Goal: Navigation & Orientation: Find specific page/section

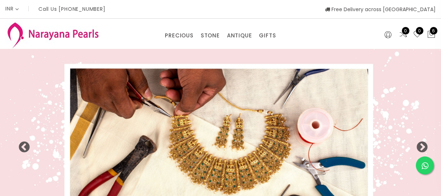
select select "INR"
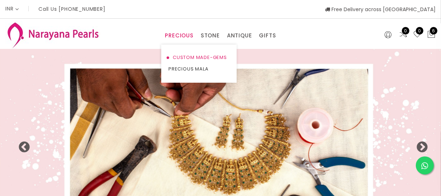
click at [183, 55] on link "CUSTOM MADE-GEMS" at bounding box center [198, 57] width 61 height 11
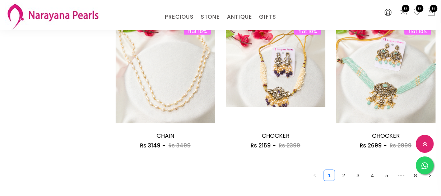
scroll to position [914, 0]
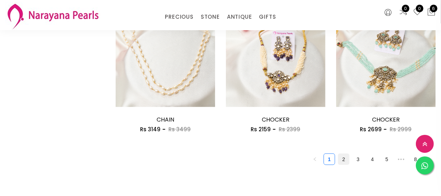
click at [348, 161] on link "2" at bounding box center [343, 159] width 11 height 11
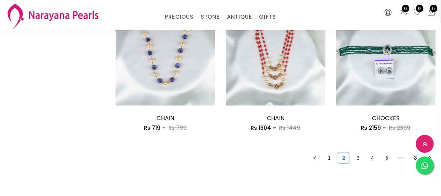
scroll to position [1012, 0]
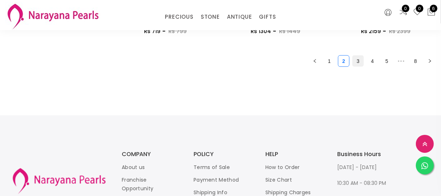
click at [360, 65] on link "3" at bounding box center [358, 61] width 11 height 11
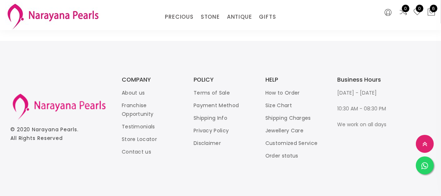
scroll to position [1012, 0]
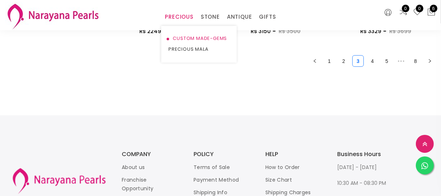
click at [189, 38] on link "CUSTOM MADE-GEMS" at bounding box center [198, 38] width 61 height 11
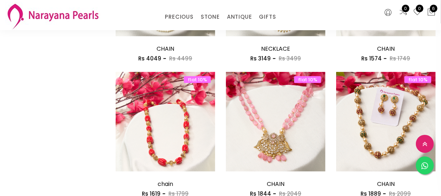
scroll to position [620, 0]
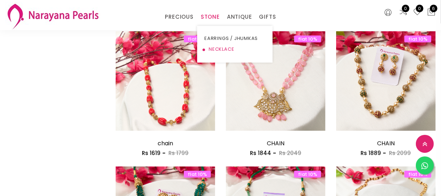
click at [214, 48] on link "NECKLACE" at bounding box center [234, 49] width 61 height 11
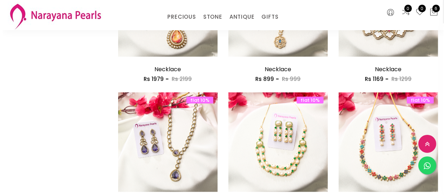
scroll to position [816, 0]
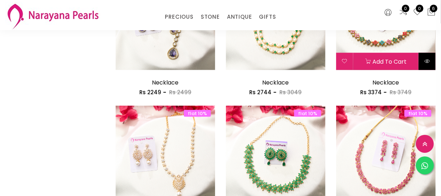
click at [426, 63] on icon at bounding box center [427, 61] width 6 height 6
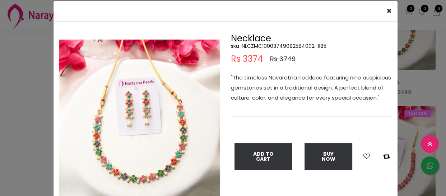
scroll to position [32, 0]
